Goal: Transaction & Acquisition: Purchase product/service

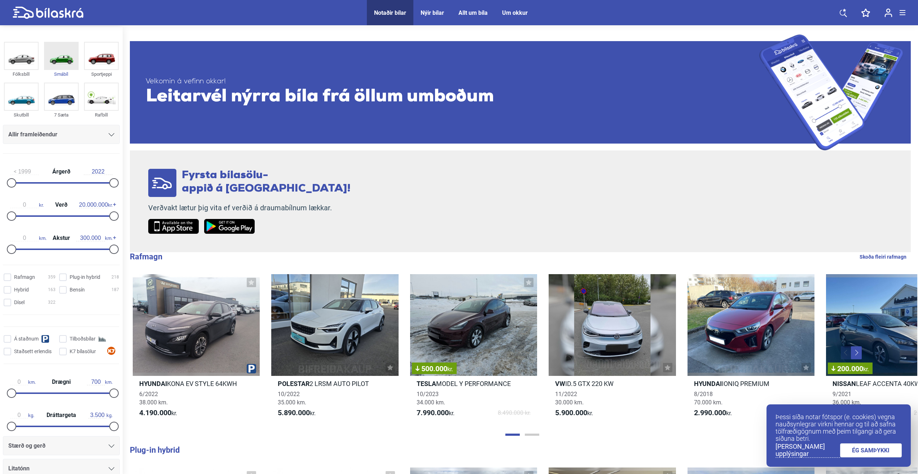
click at [55, 58] on img at bounding box center [61, 56] width 33 height 27
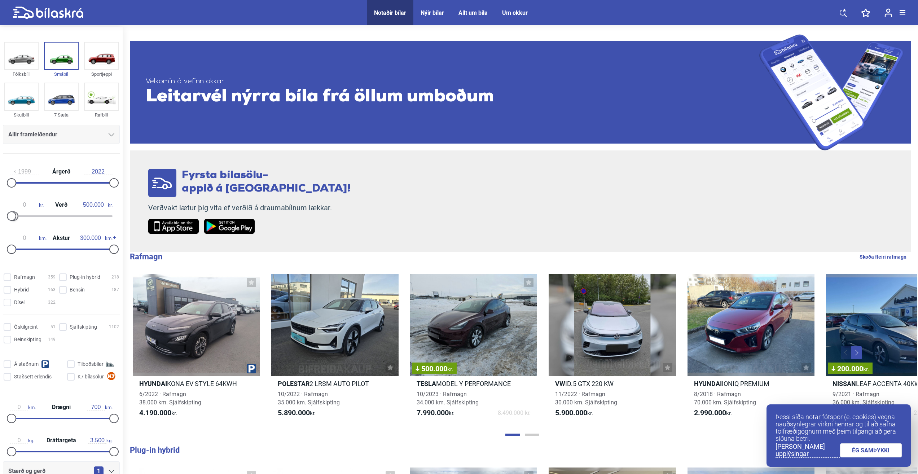
type input "600.000"
drag, startPoint x: 109, startPoint y: 216, endPoint x: 13, endPoint y: 218, distance: 96.7
click at [13, 217] on div at bounding box center [61, 215] width 102 height 1
click at [879, 451] on link "ÉG SAMÞYKKI" at bounding box center [871, 450] width 62 height 14
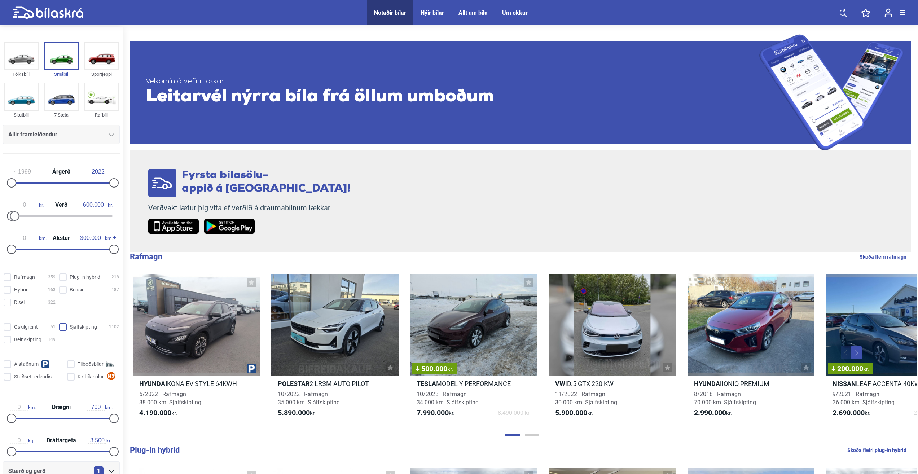
click at [62, 325] on input "Sjálfskipting 1102" at bounding box center [90, 327] width 60 height 8
checkbox input "true"
click at [10, 277] on input "Rafmagn 359" at bounding box center [31, 278] width 52 height 8
checkbox input "true"
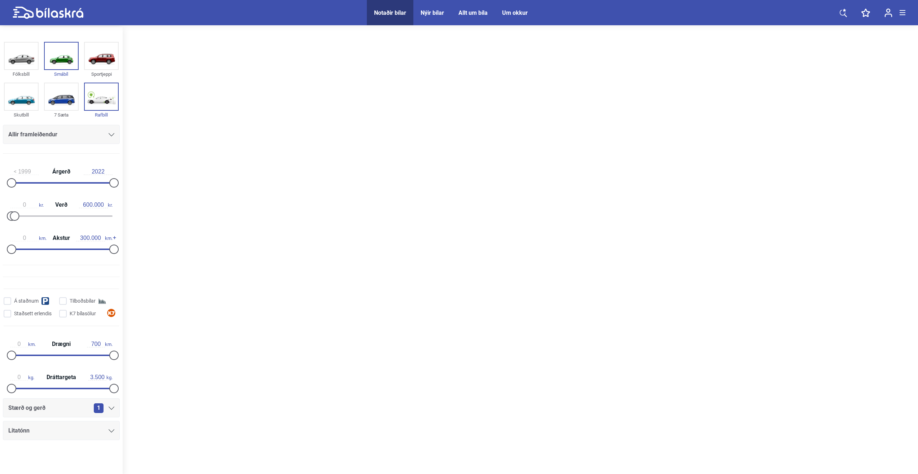
drag, startPoint x: 915, startPoint y: 61, endPoint x: 928, endPoint y: 196, distance: 135.9
click at [917, 196] on html "Notaðir bílar Nýir bílar Allt um bíla Um okkur Notaðir bílar Nýir bílar Allt um…" at bounding box center [459, 312] width 918 height 624
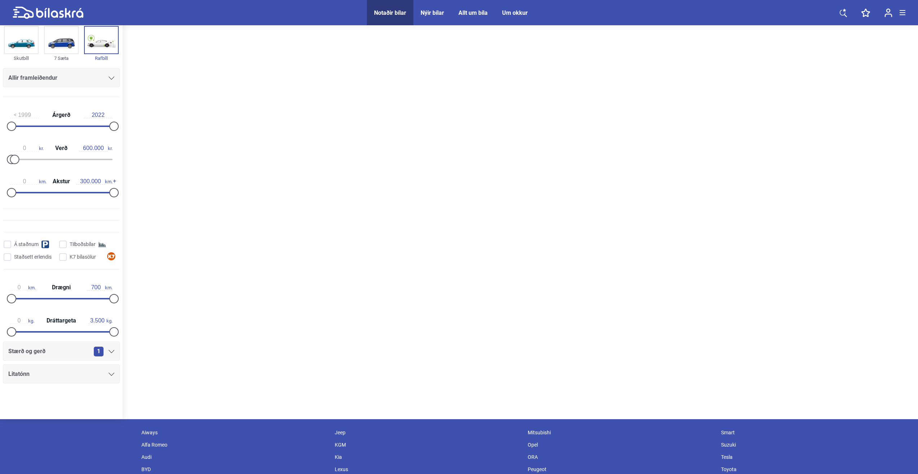
scroll to position [55, 0]
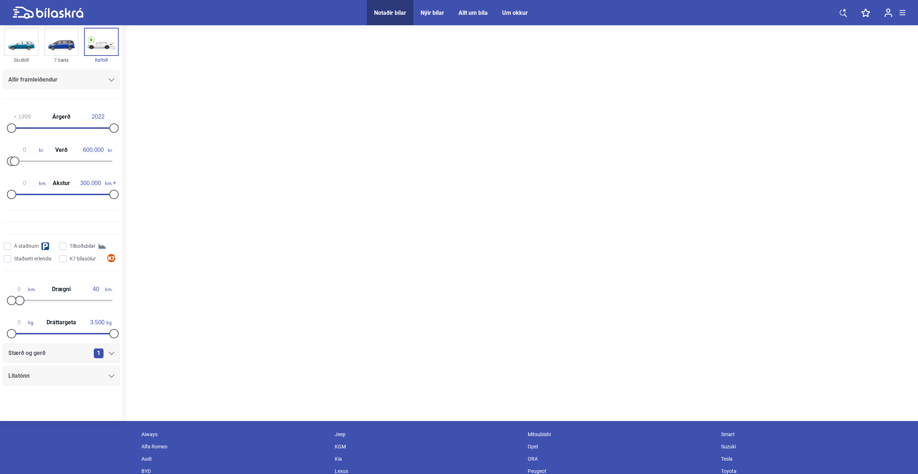
type input "38"
drag, startPoint x: 113, startPoint y: 298, endPoint x: 19, endPoint y: 307, distance: 94.8
click at [19, 307] on div "0 km. Drægni 38 km." at bounding box center [61, 293] width 117 height 33
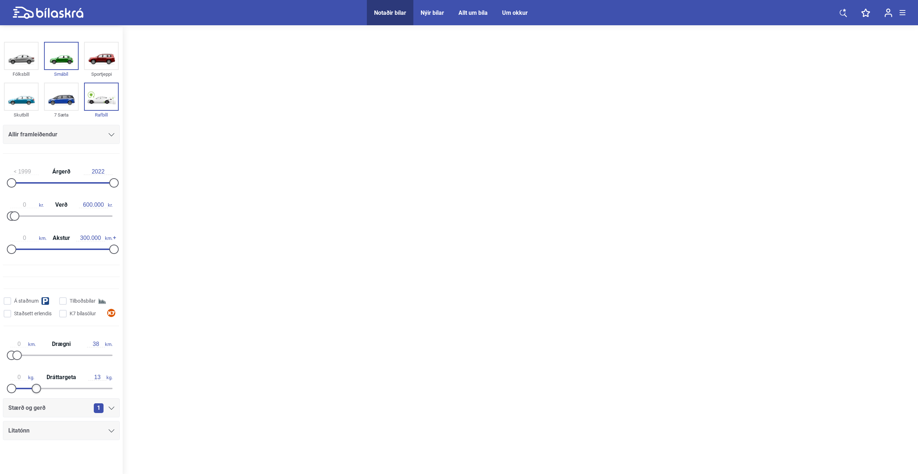
type input "1"
drag, startPoint x: 112, startPoint y: 391, endPoint x: 5, endPoint y: 386, distance: 106.9
click at [6, 386] on div "0 kg. Dráttargeta 1 kg." at bounding box center [61, 381] width 117 height 33
click at [320, 341] on div at bounding box center [520, 251] width 795 height 449
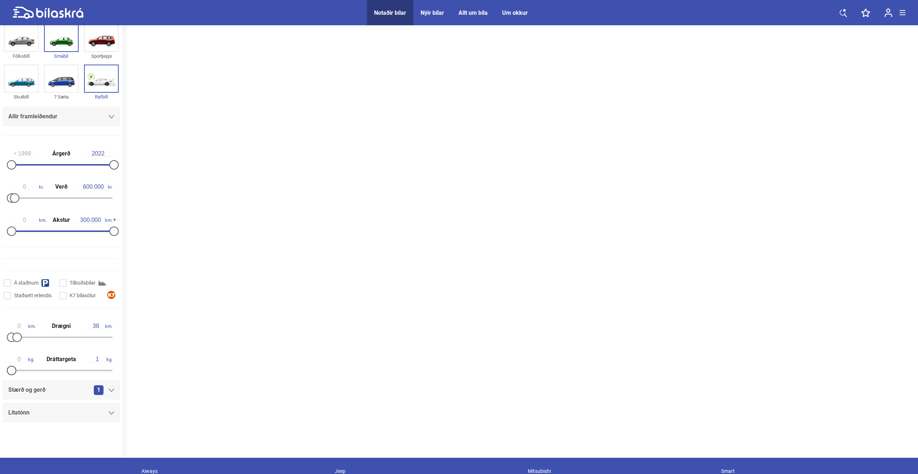
scroll to position [36, 0]
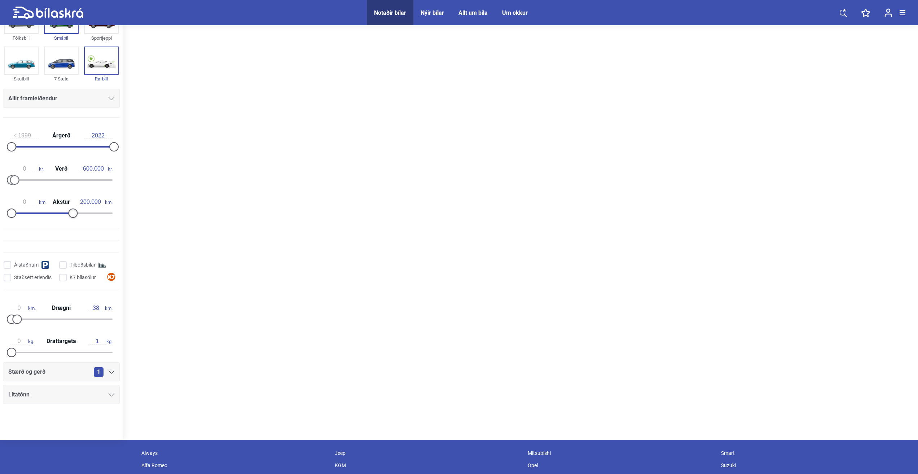
type input "210.000"
drag, startPoint x: 113, startPoint y: 212, endPoint x: 83, endPoint y: 217, distance: 30.2
click at [83, 217] on div at bounding box center [83, 212] width 9 height 9
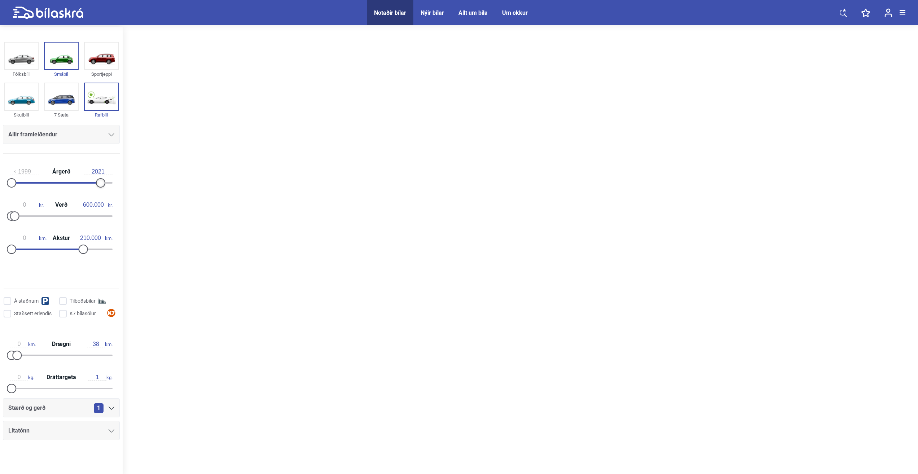
type input "2022"
drag, startPoint x: 109, startPoint y: 182, endPoint x: 118, endPoint y: 185, distance: 8.7
click at [118, 185] on div "1999 Árgerð 2022 0 kr. Verð 600.000 kr. 0 km. Akstur 210.000 km." at bounding box center [61, 209] width 123 height 100
click at [99, 99] on img at bounding box center [101, 96] width 33 height 27
click at [380, 12] on div "Notaðir bílar" at bounding box center [390, 12] width 32 height 7
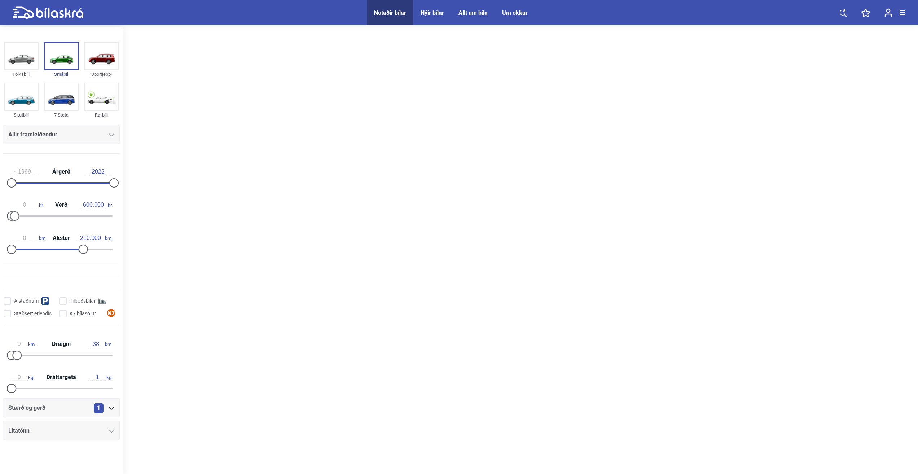
type input "20.000.000"
type input "300.000"
type input "700"
type input "3.500"
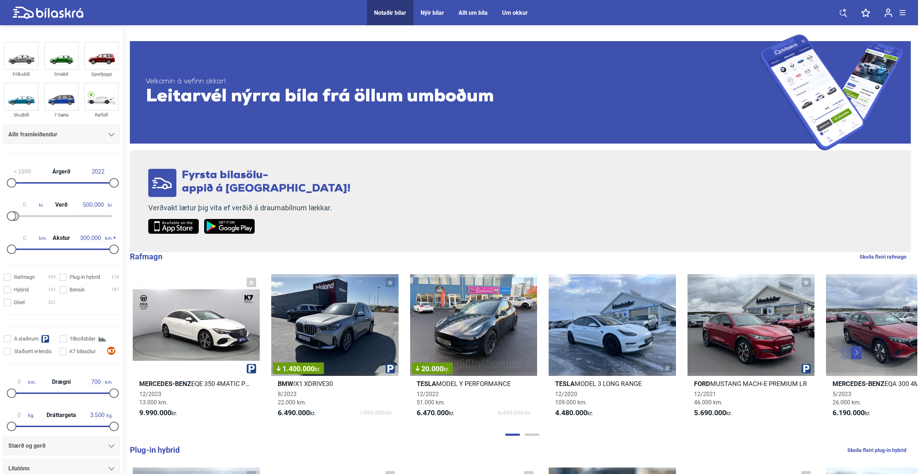
type input "600.000"
drag, startPoint x: 111, startPoint y: 216, endPoint x: 14, endPoint y: 225, distance: 97.4
click at [14, 225] on div "0 kr. Verð 600.000 kr." at bounding box center [61, 209] width 117 height 33
drag, startPoint x: 204, startPoint y: 444, endPoint x: 217, endPoint y: 442, distance: 13.2
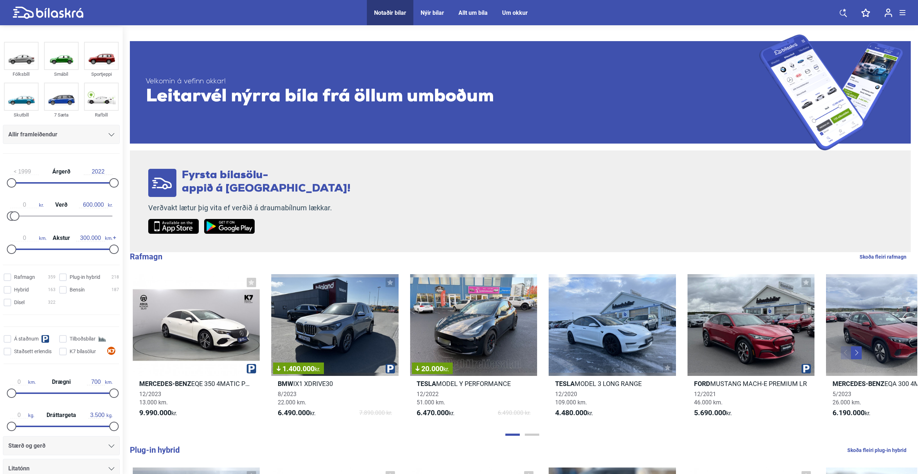
click at [300, 415] on b "6.490.000" at bounding box center [294, 412] width 32 height 9
